Goal: Transaction & Acquisition: Subscribe to service/newsletter

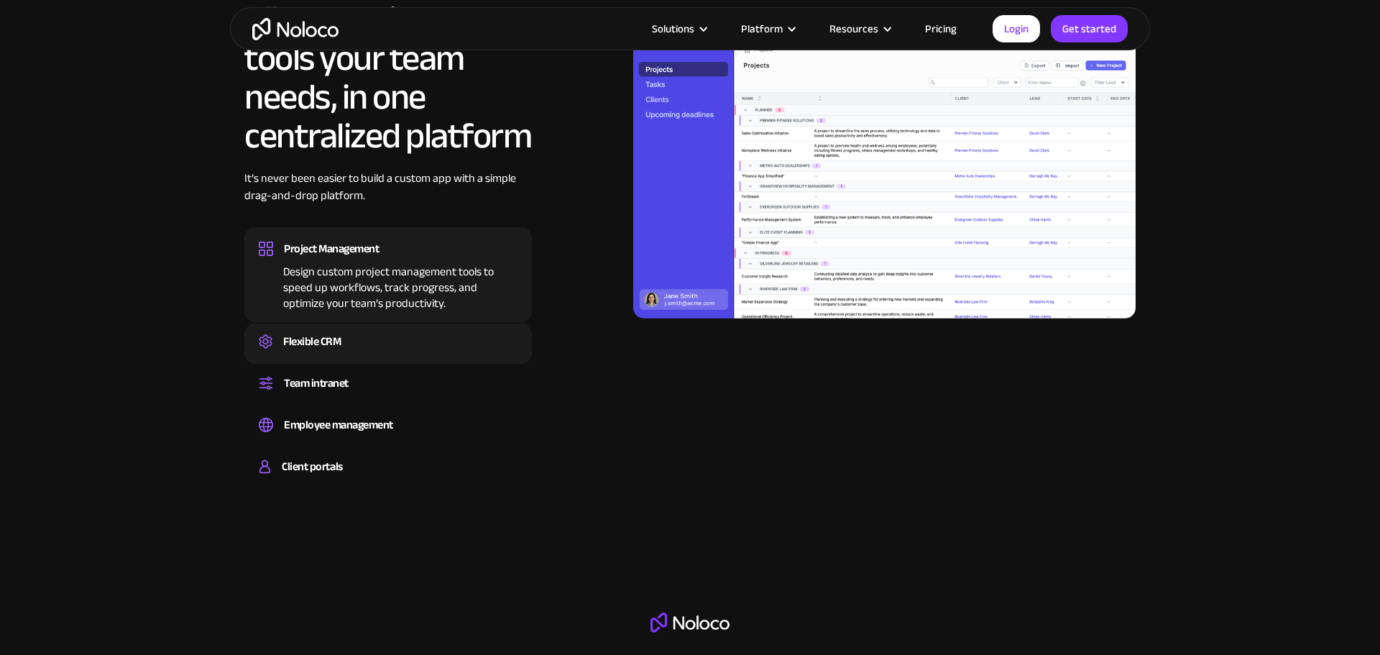
scroll to position [1425, 0]
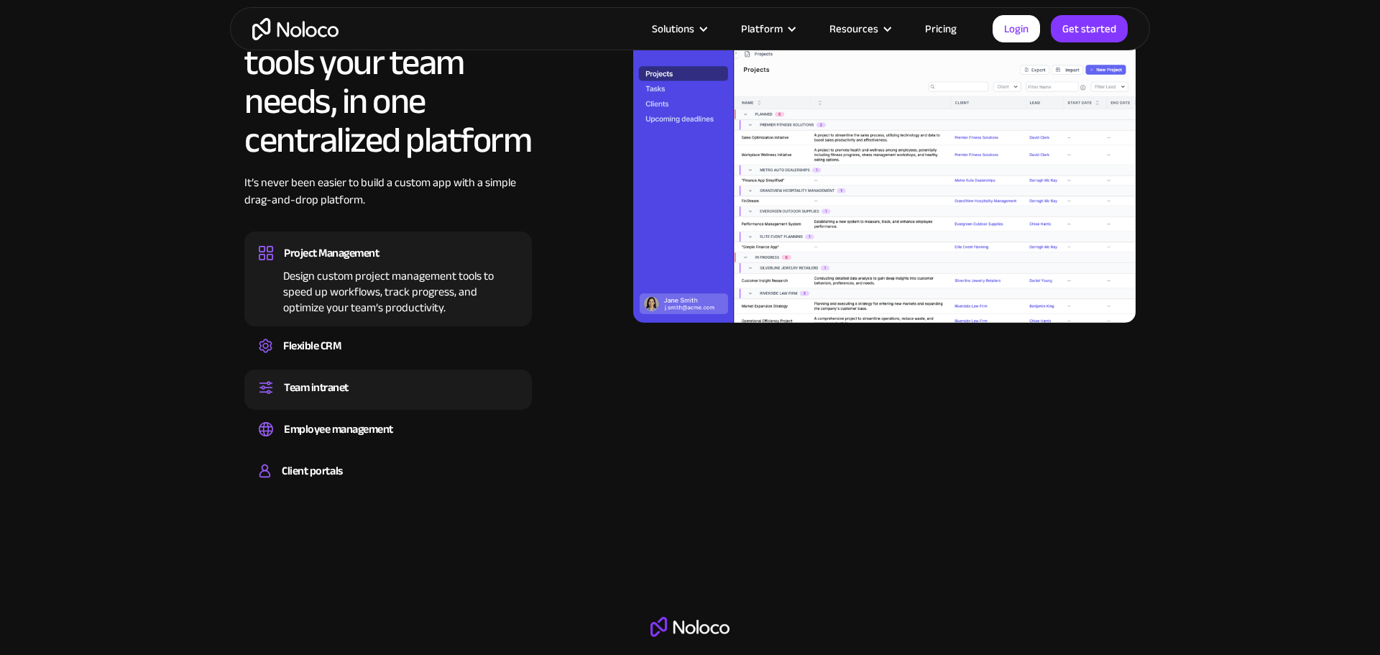
click at [364, 380] on div "Team intranet" at bounding box center [388, 388] width 259 height 22
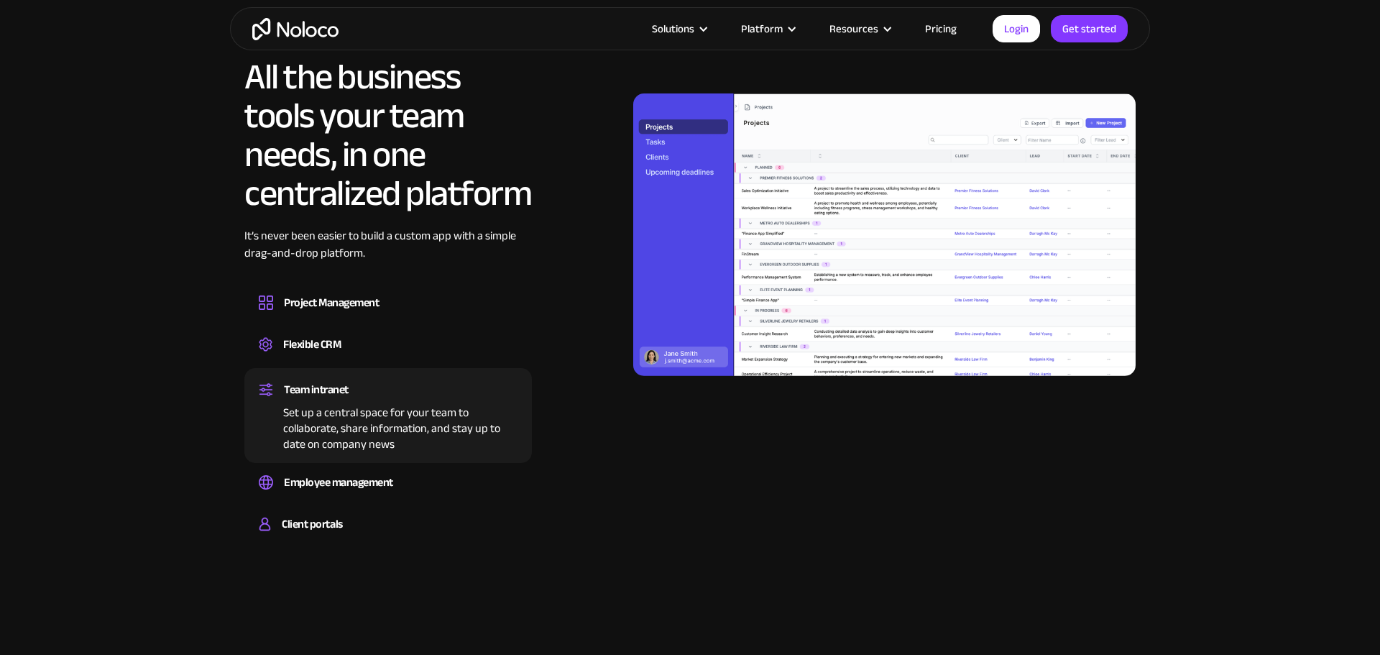
scroll to position [1376, 0]
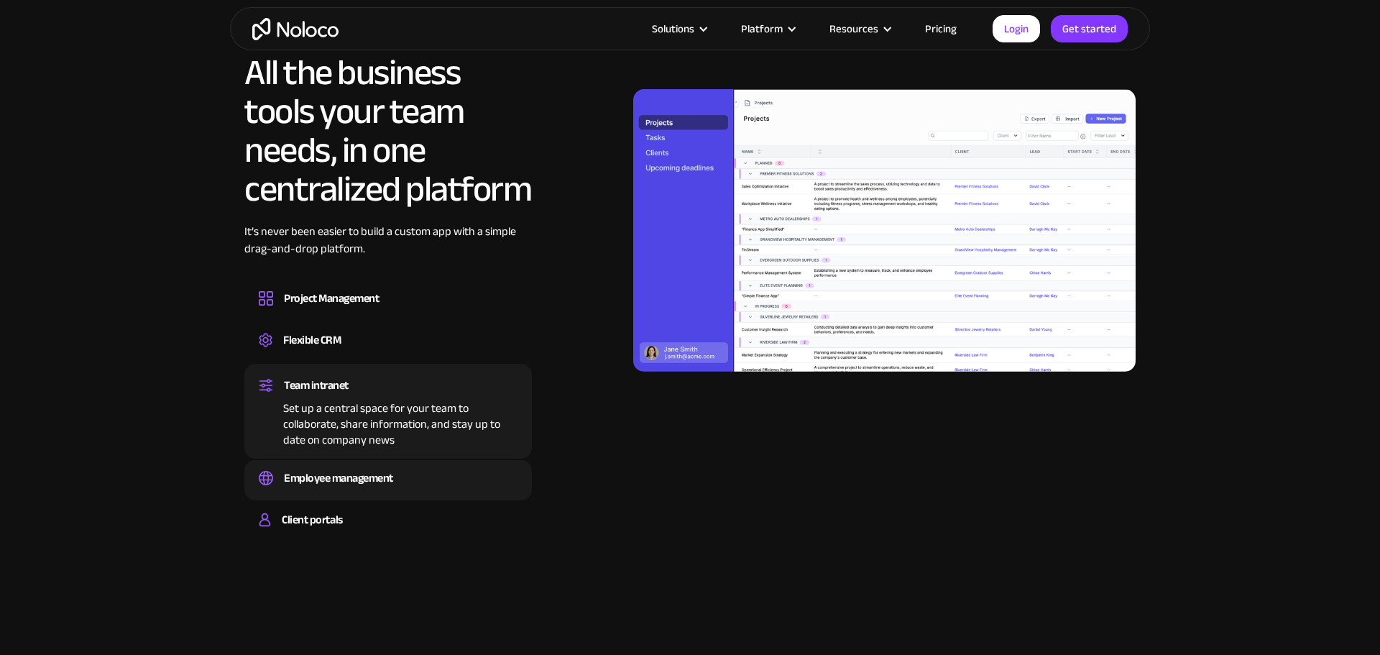
click at [409, 467] on div "Employee management" at bounding box center [388, 478] width 259 height 22
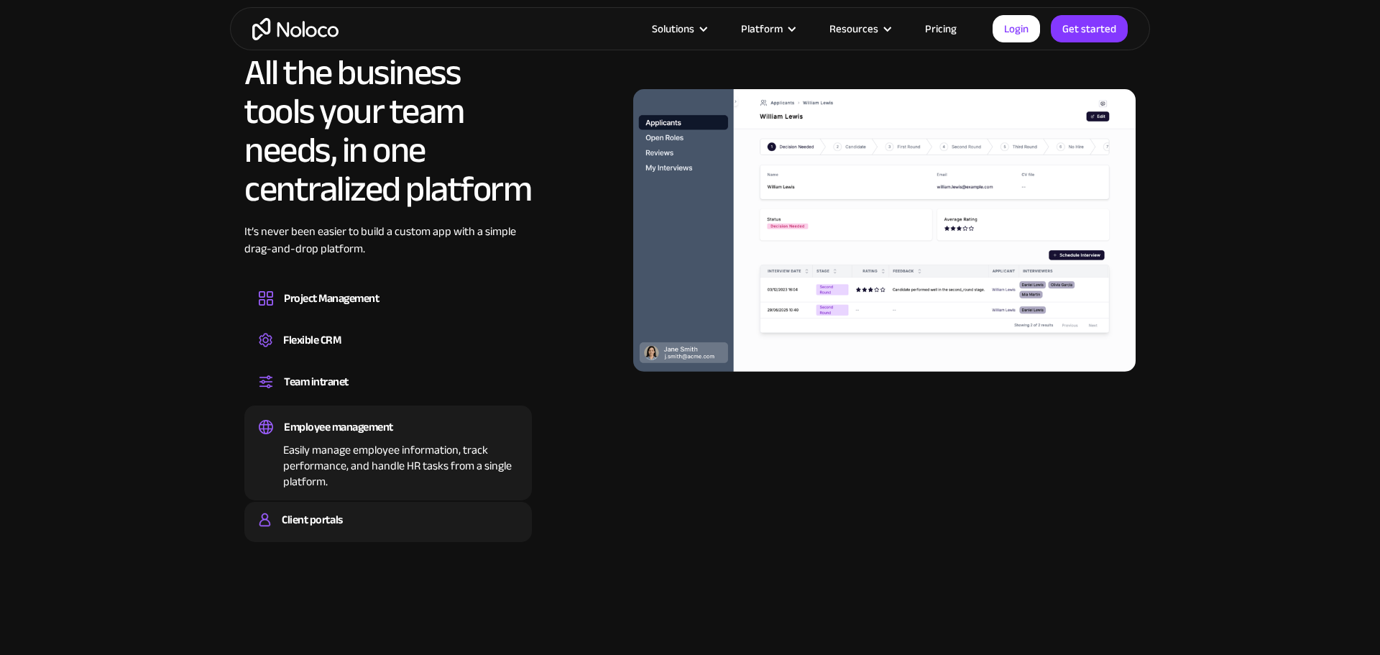
click at [349, 520] on div "Client portals" at bounding box center [388, 520] width 259 height 22
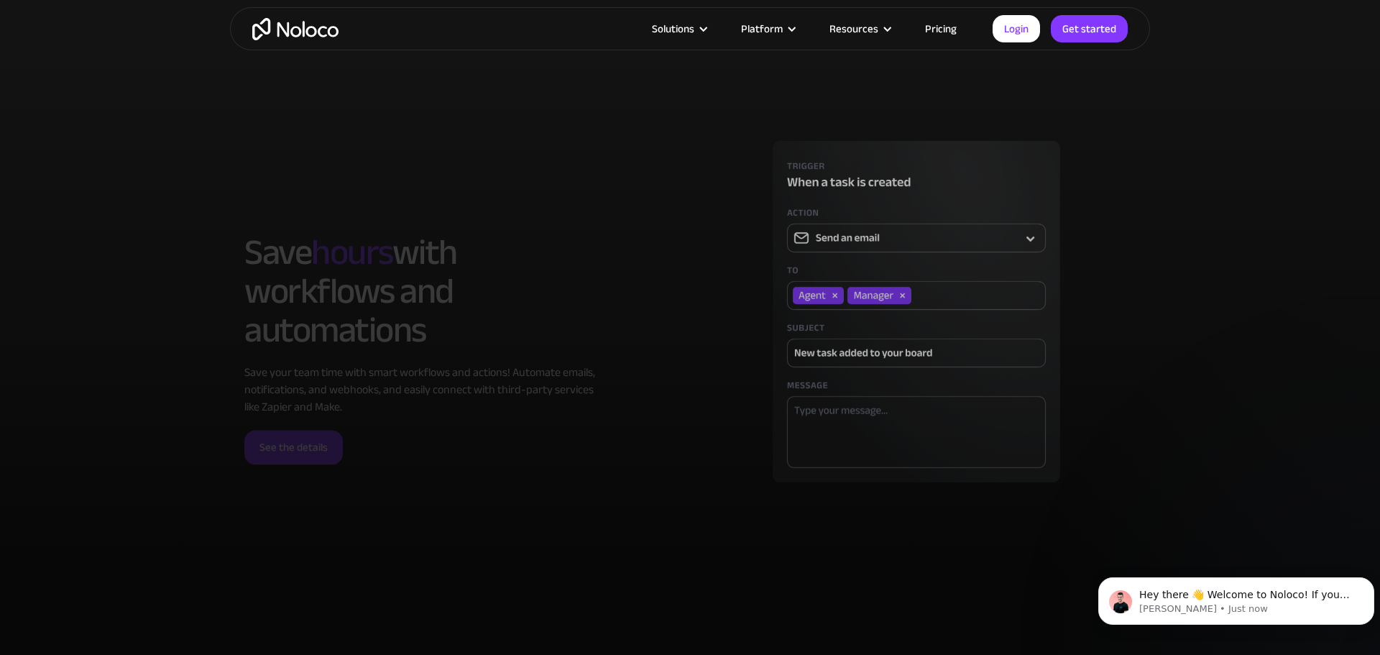
scroll to position [4053, 0]
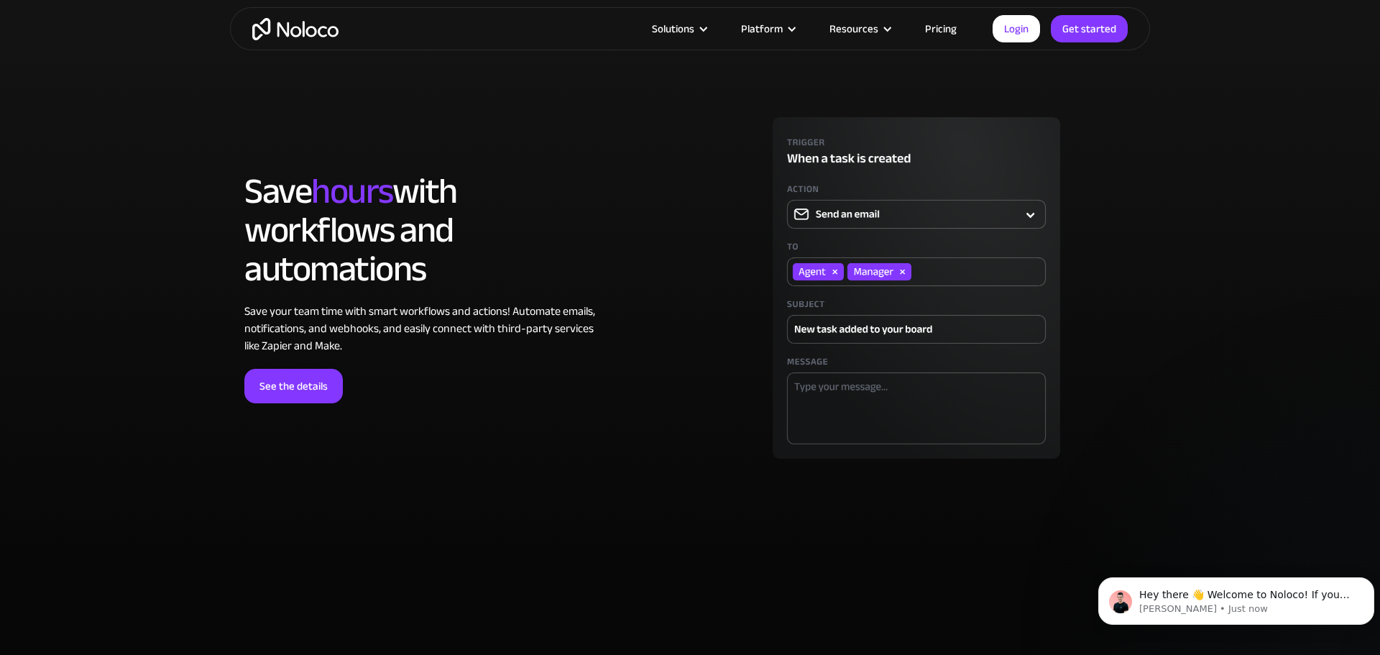
click at [939, 29] on link "Pricing" at bounding box center [941, 28] width 68 height 19
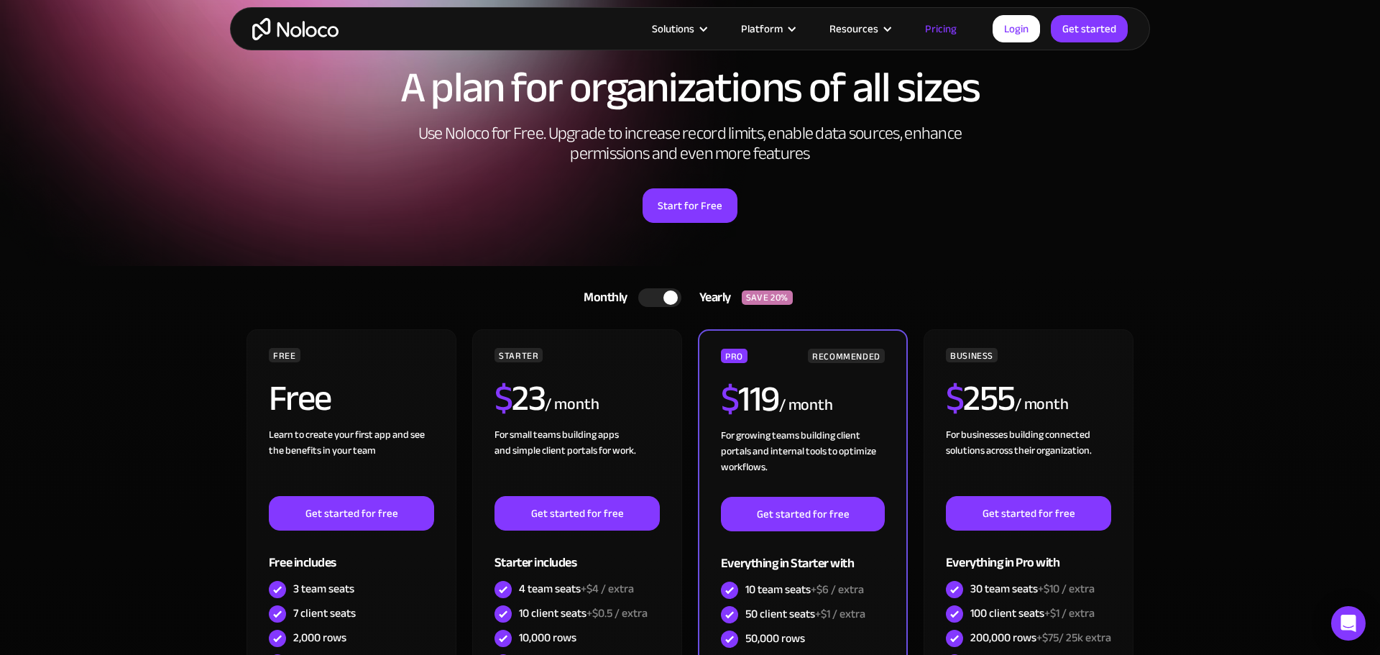
scroll to position [49, 0]
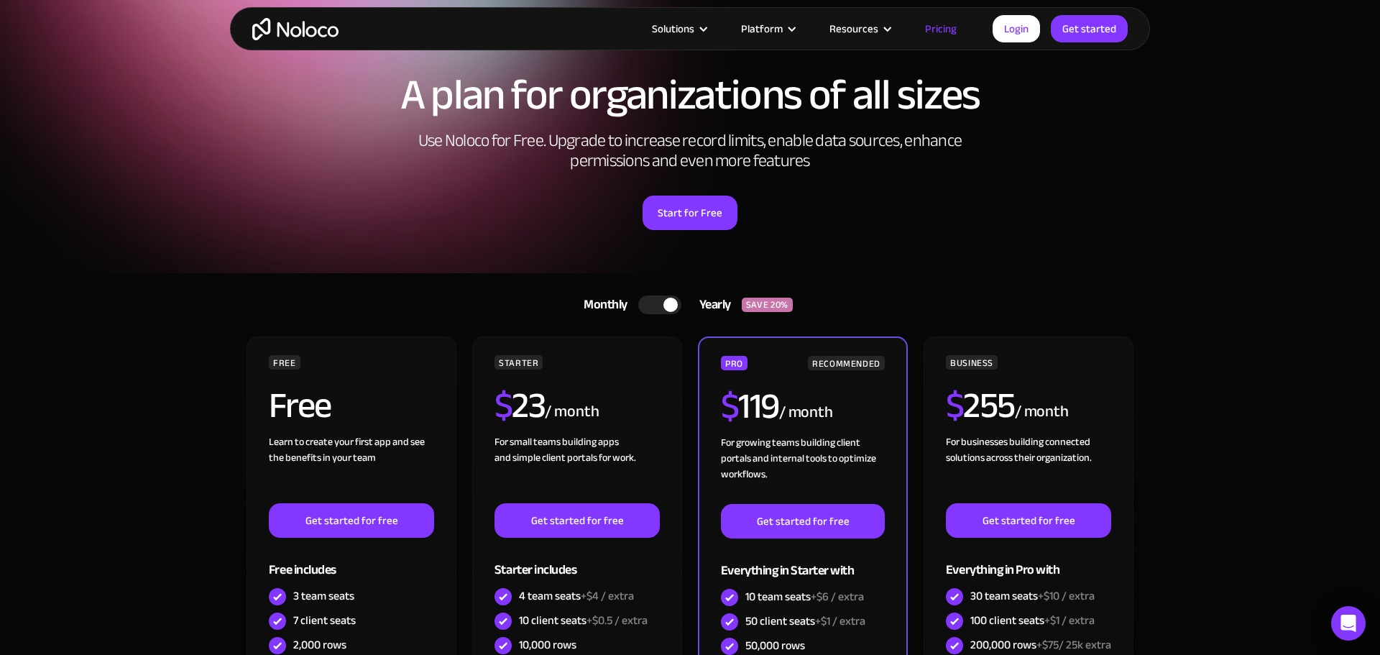
click at [663, 308] on div at bounding box center [670, 305] width 14 height 14
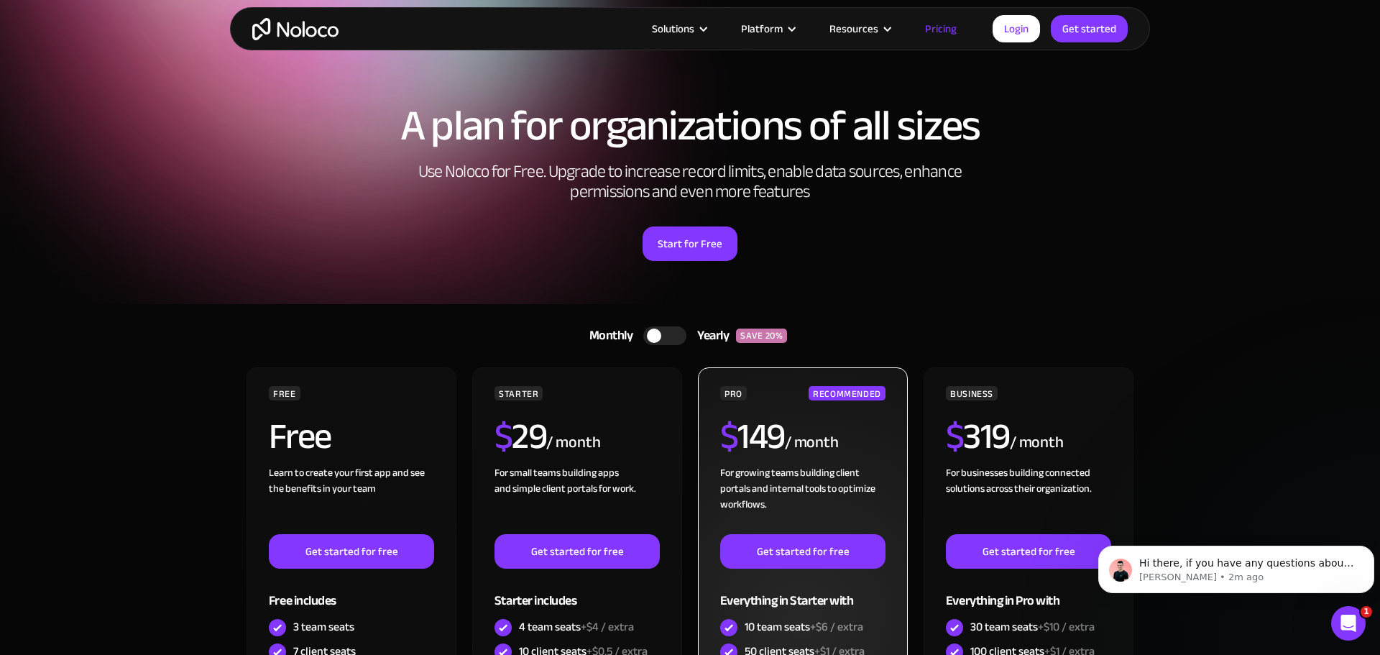
scroll to position [0, 0]
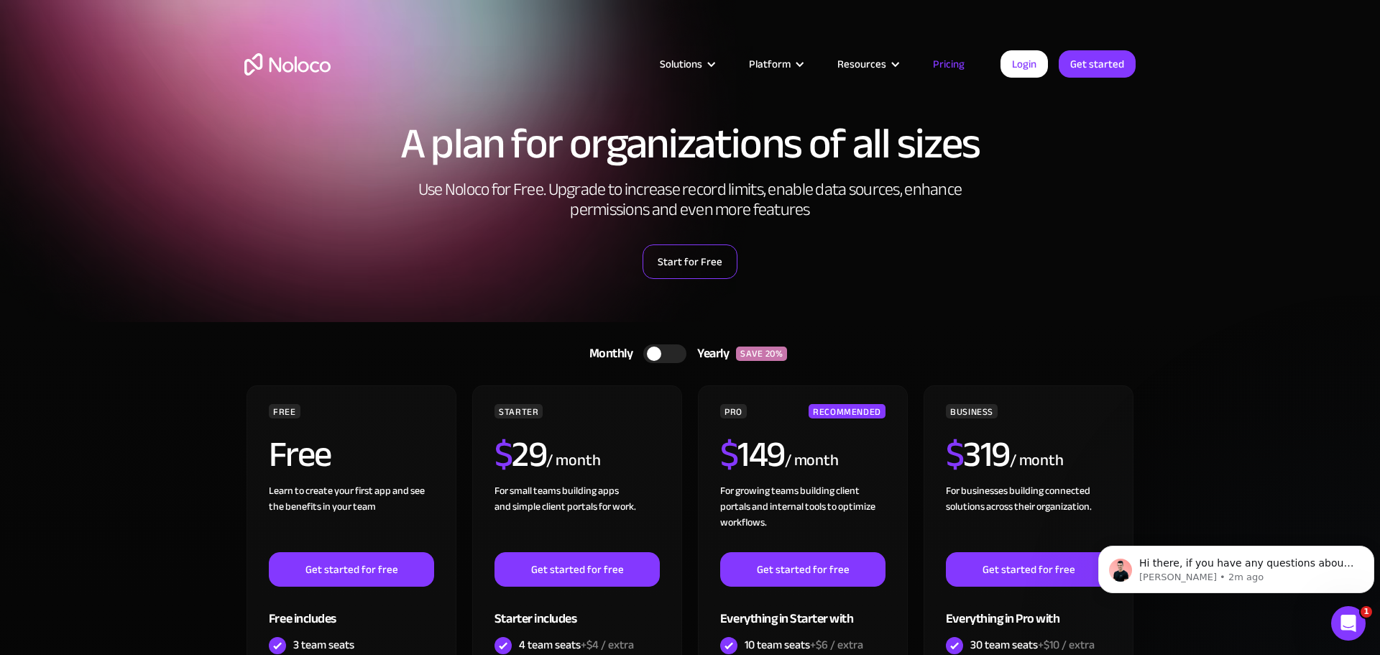
click at [714, 271] on link "Start for Free" at bounding box center [689, 261] width 95 height 34
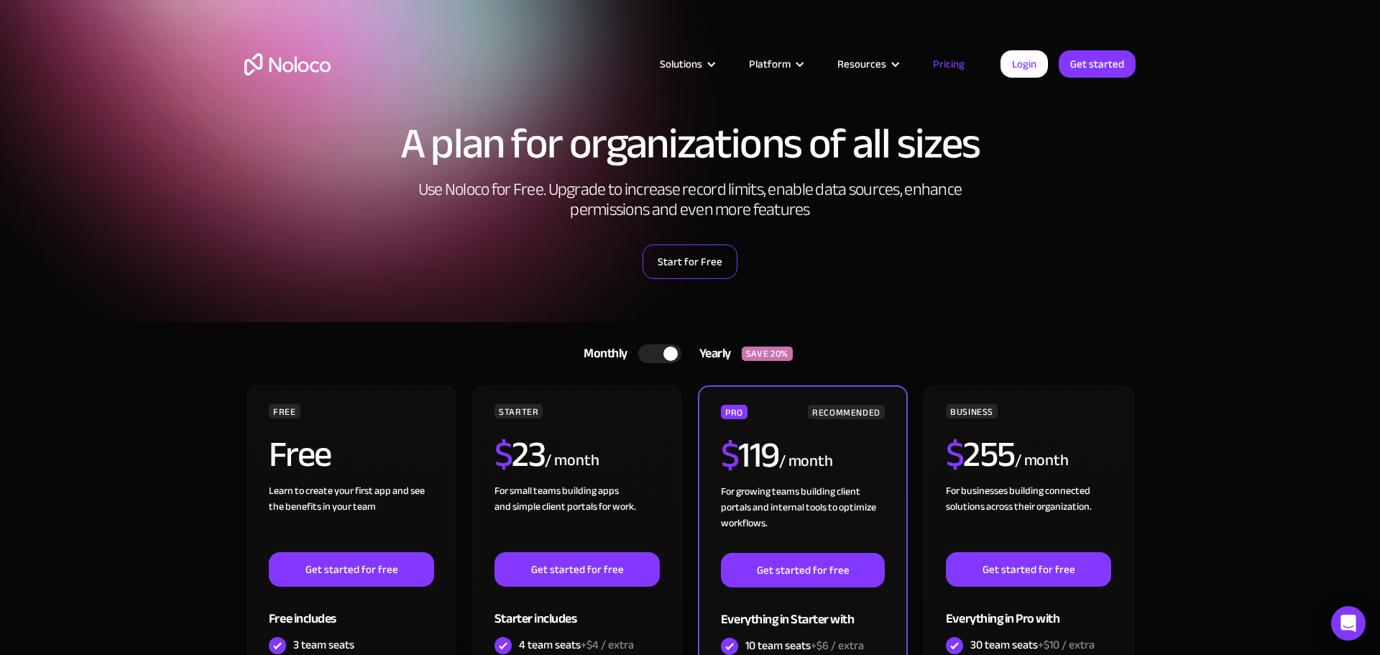
click at [692, 271] on link "Start for Free" at bounding box center [689, 261] width 95 height 34
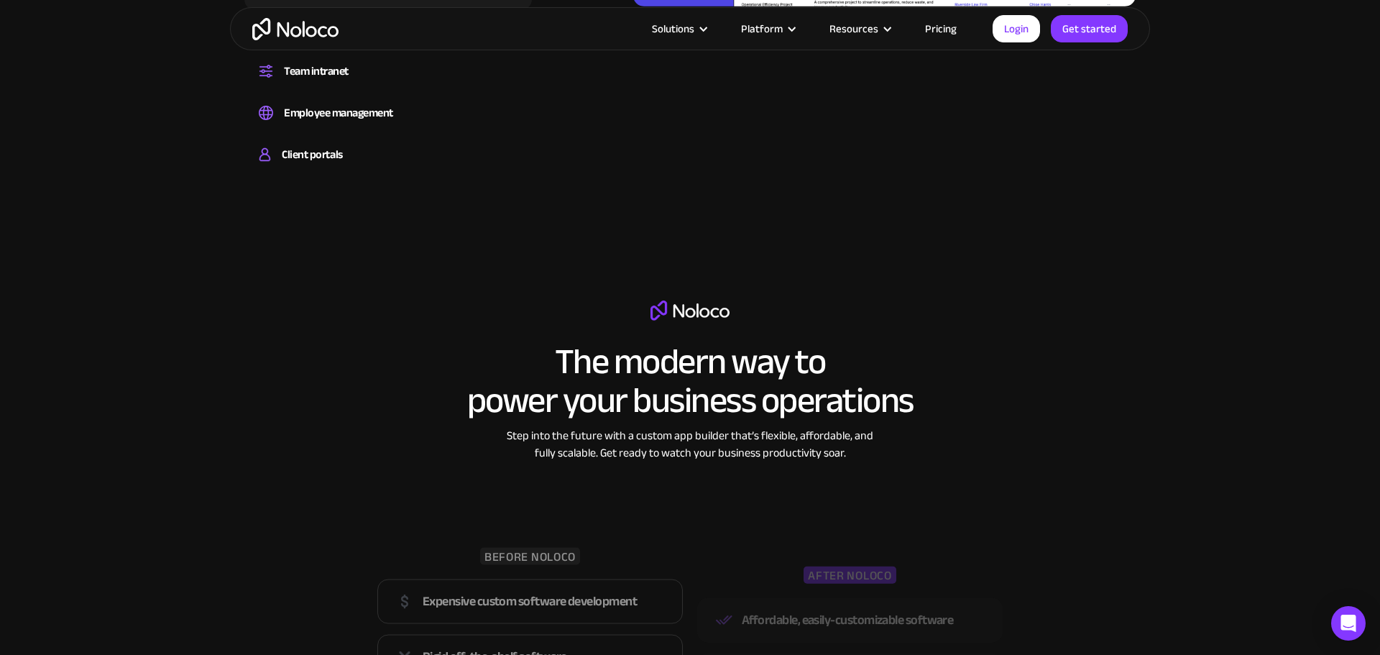
scroll to position [1738, 0]
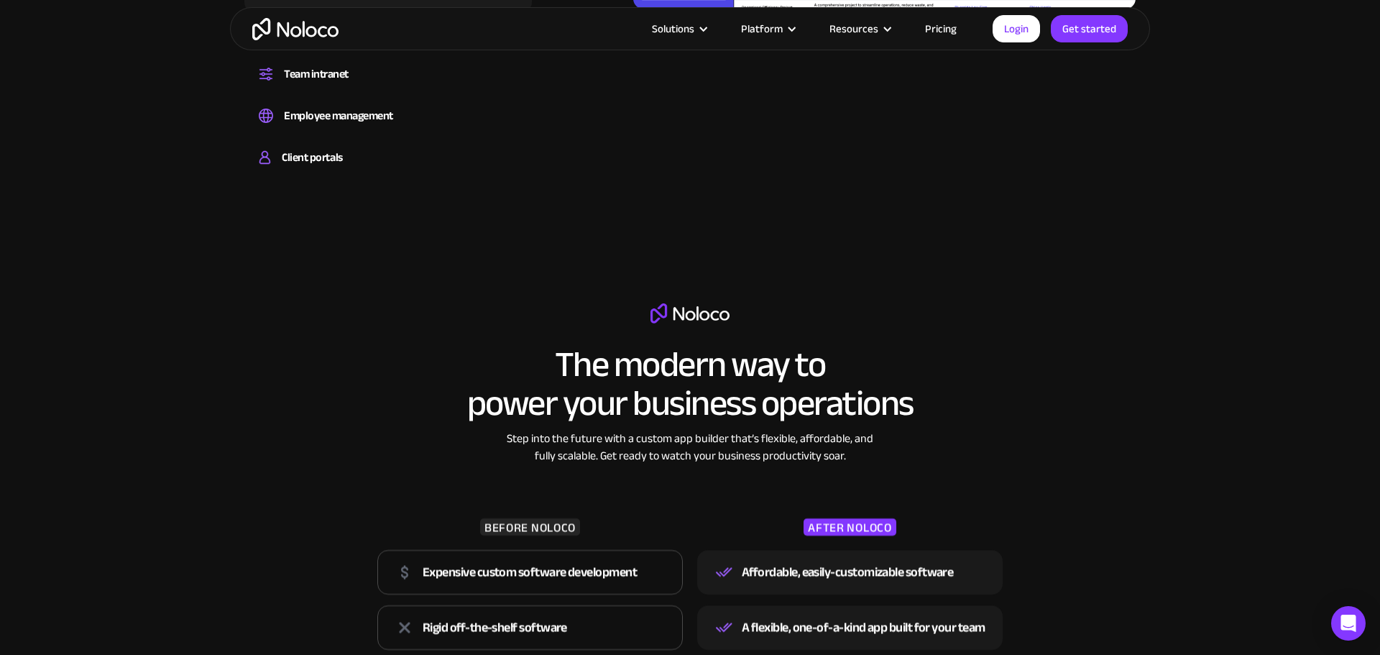
click at [949, 27] on link "Pricing" at bounding box center [941, 28] width 68 height 19
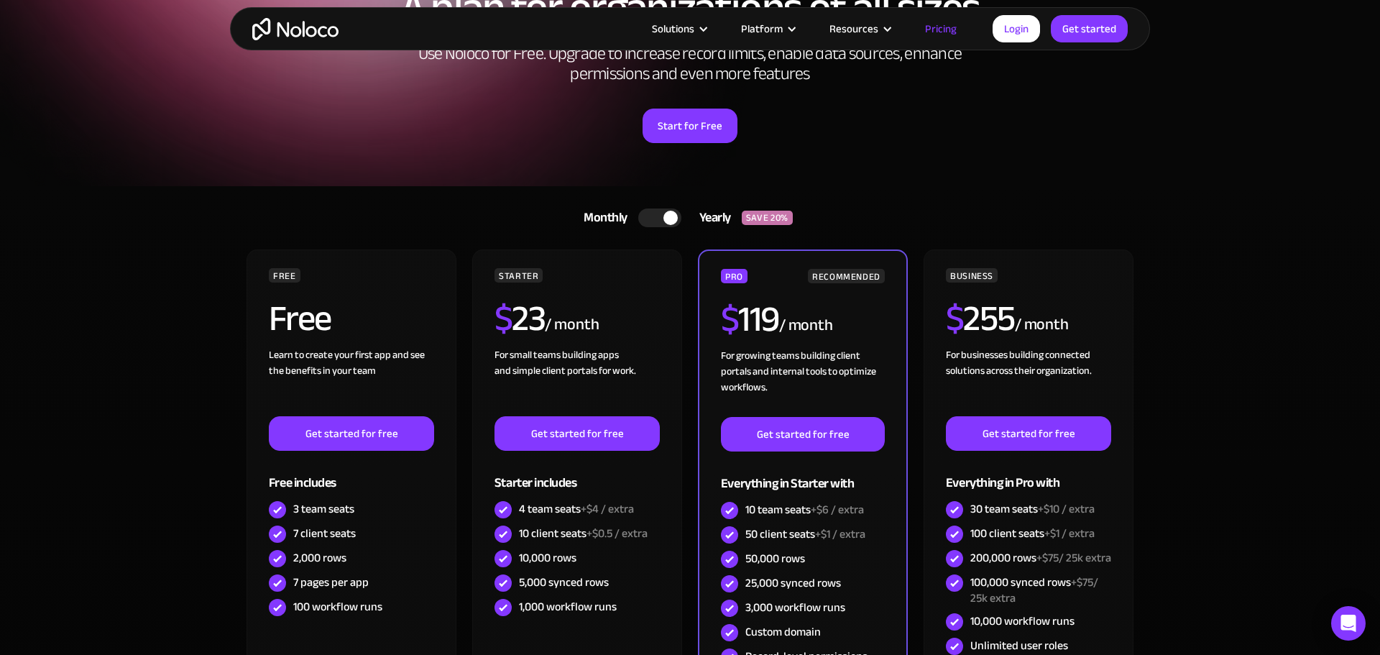
scroll to position [60, 0]
